Goal: Transaction & Acquisition: Purchase product/service

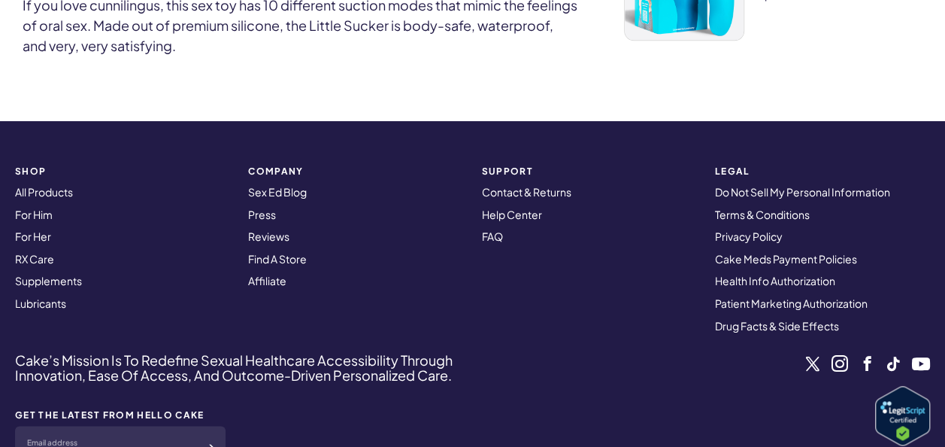
scroll to position [722, 0]
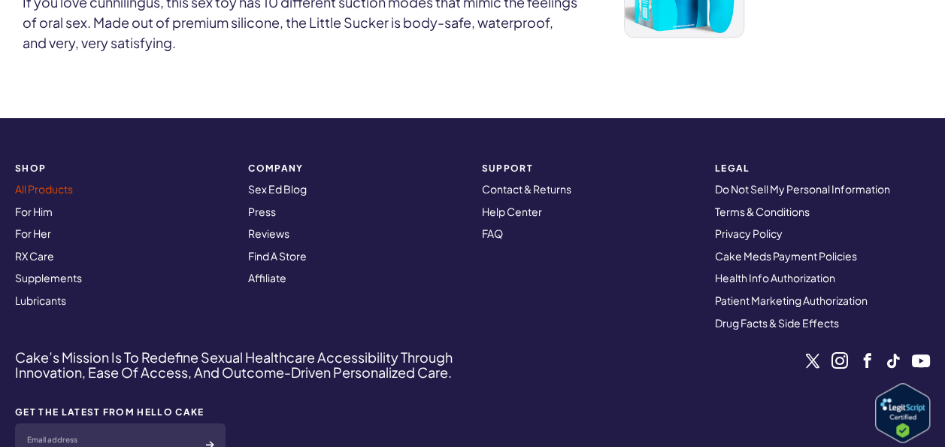
click at [49, 192] on link "All Products" at bounding box center [44, 189] width 58 height 14
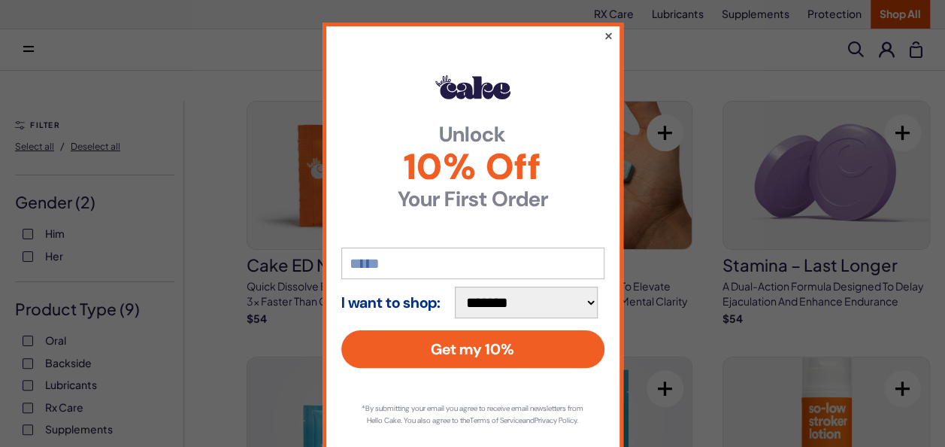
click at [603, 36] on button "×" at bounding box center [608, 35] width 10 height 18
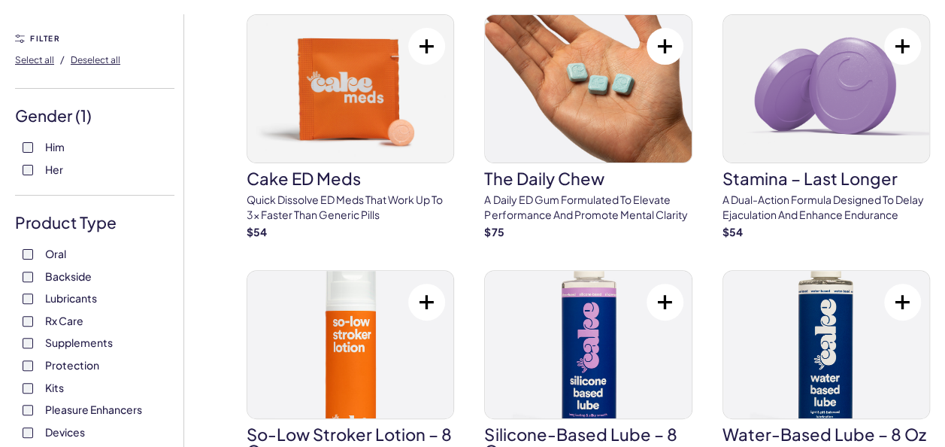
scroll to position [150, 0]
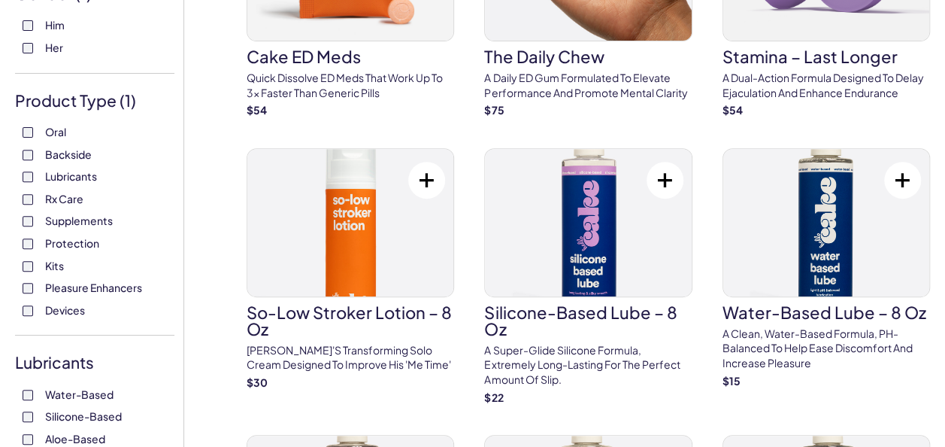
scroll to position [301, 0]
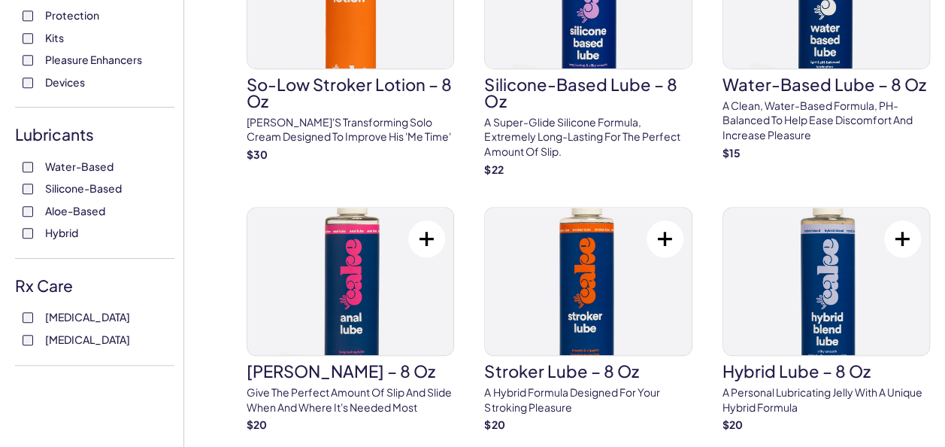
scroll to position [481, 0]
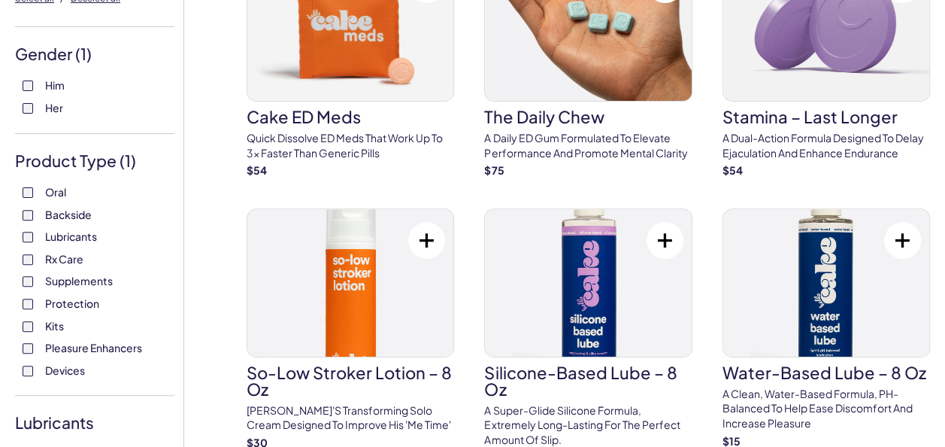
scroll to position [150, 0]
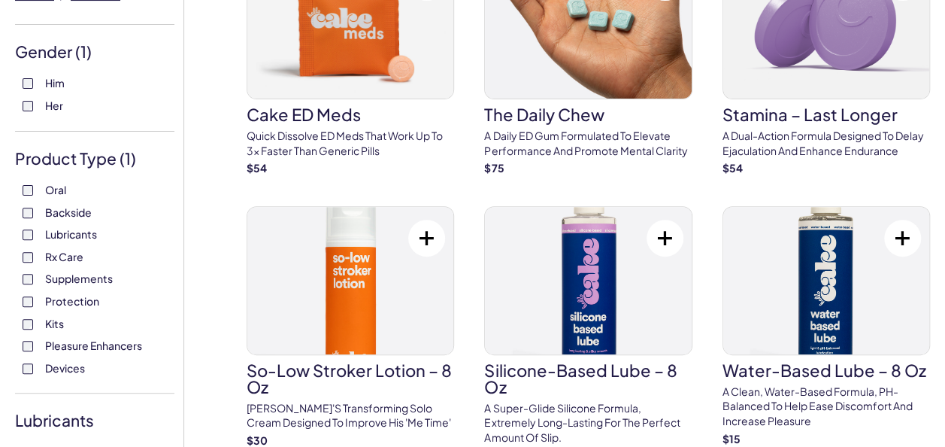
click at [55, 210] on span "Backside" at bounding box center [68, 212] width 47 height 20
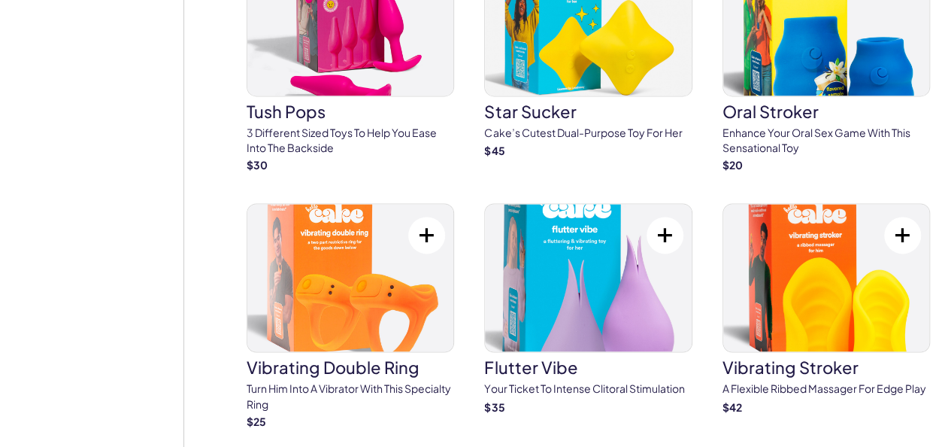
scroll to position [3939, 0]
